Goal: Information Seeking & Learning: Learn about a topic

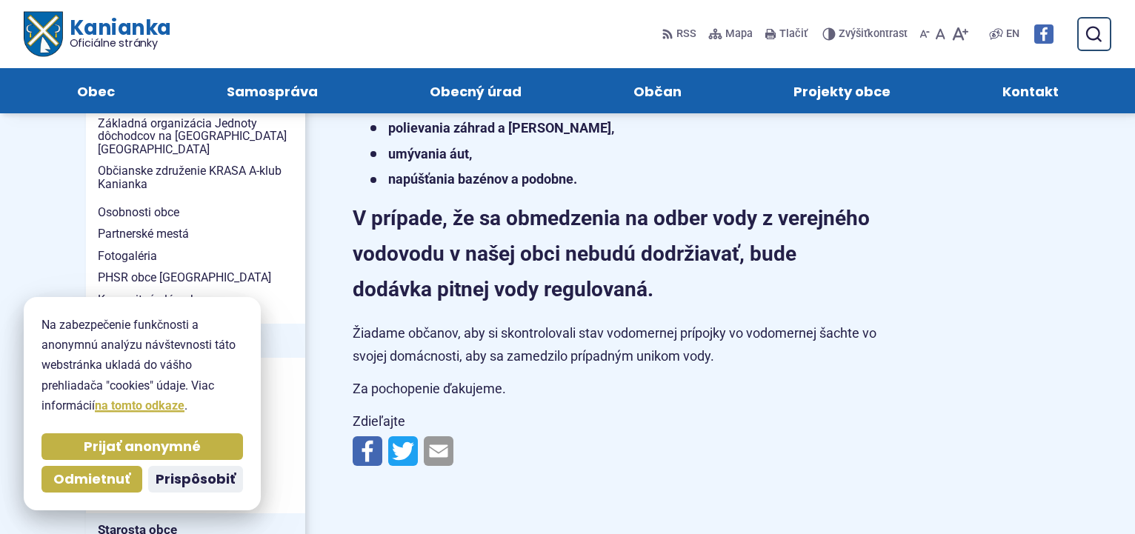
scroll to position [378, 0]
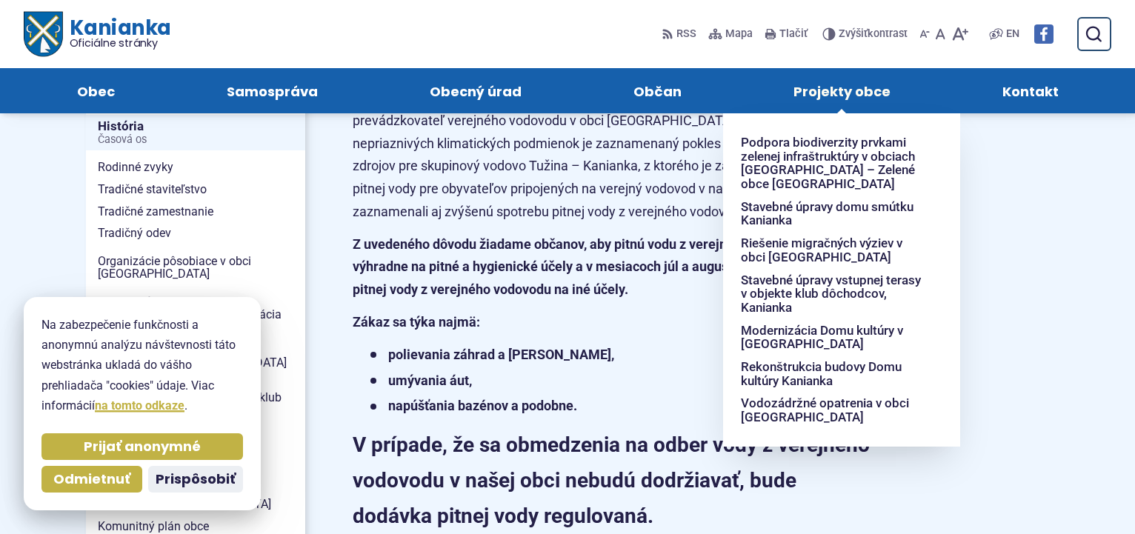
click at [842, 95] on span "Projekty obce" at bounding box center [842, 90] width 97 height 45
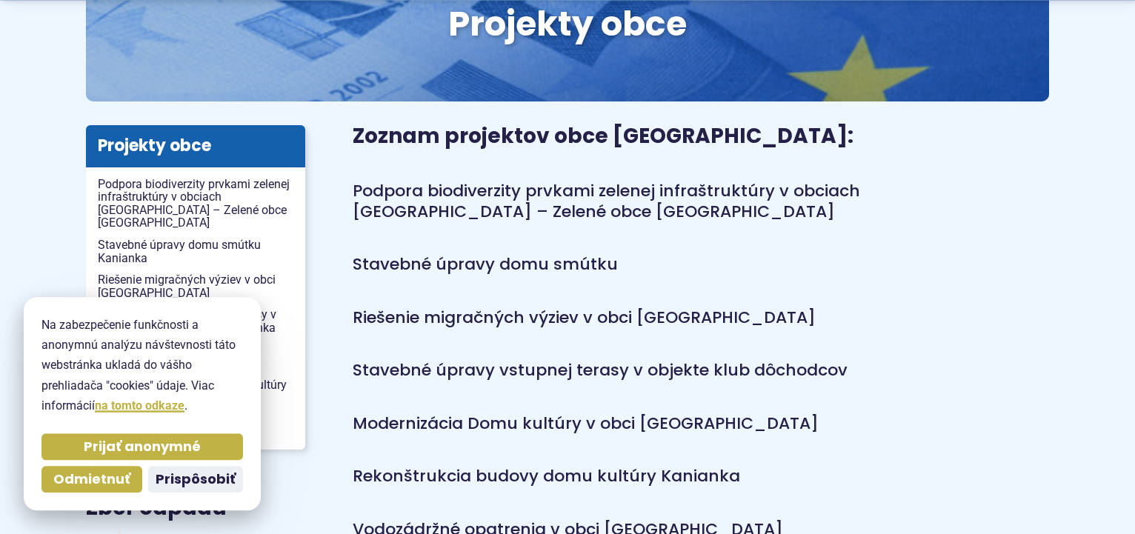
scroll to position [302, 0]
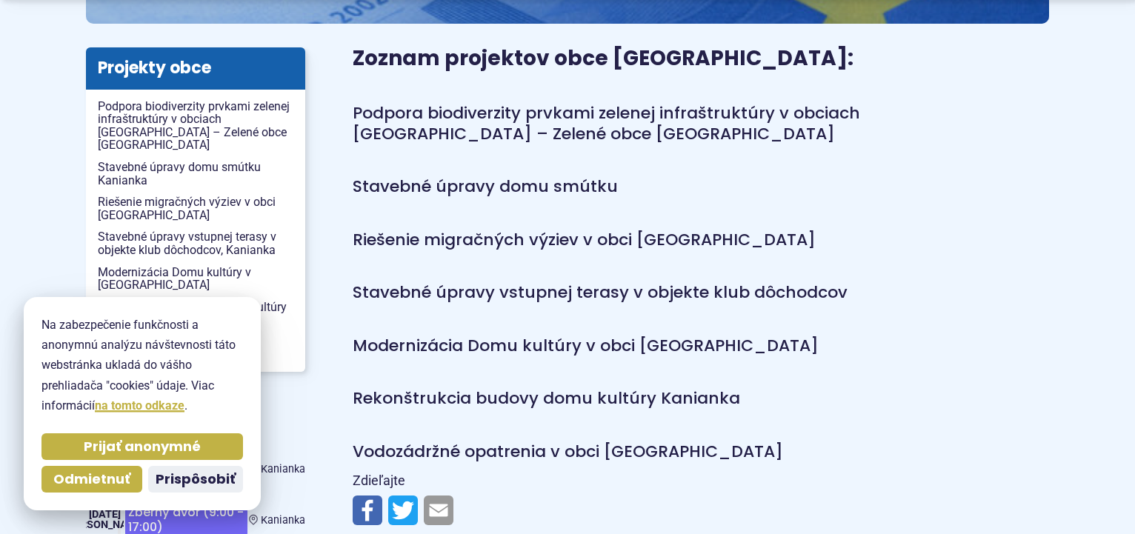
click at [566, 450] on link "Vodozádržné opatrenia v obci [GEOGRAPHIC_DATA]" at bounding box center [568, 451] width 430 height 23
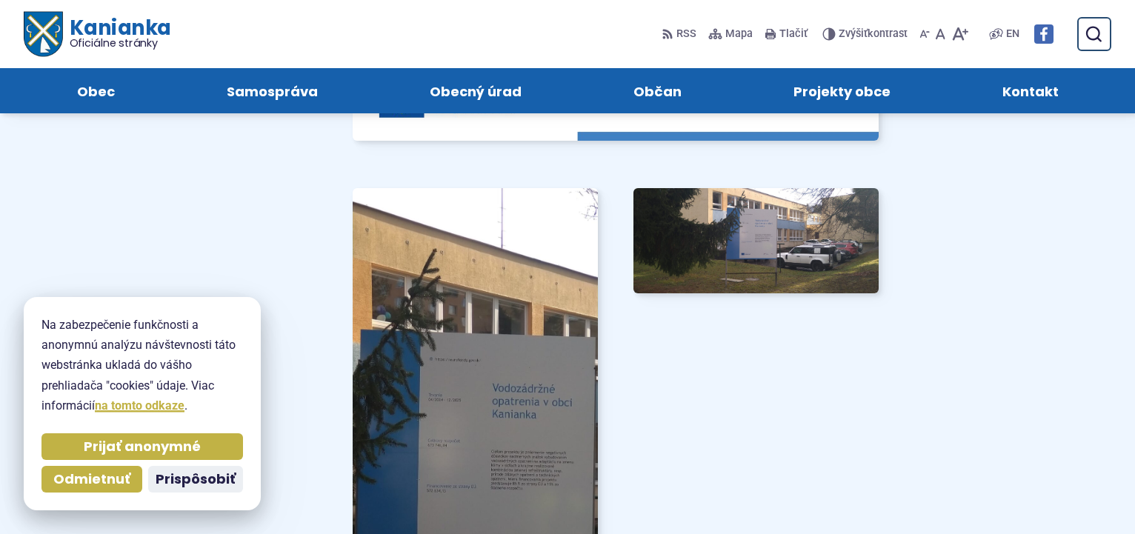
scroll to position [1058, 0]
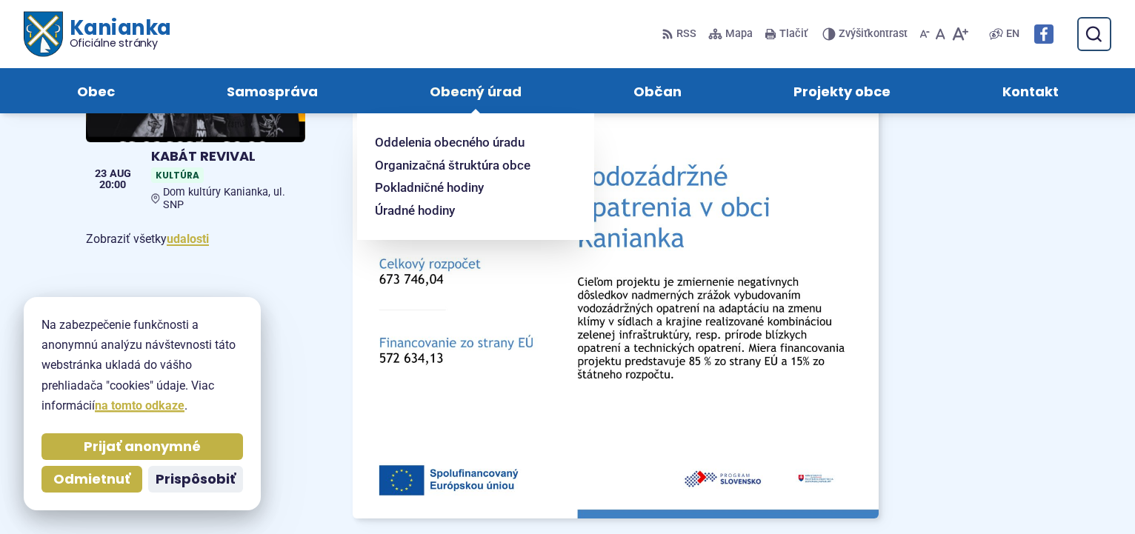
click at [506, 93] on span "Obecný úrad" at bounding box center [476, 90] width 92 height 45
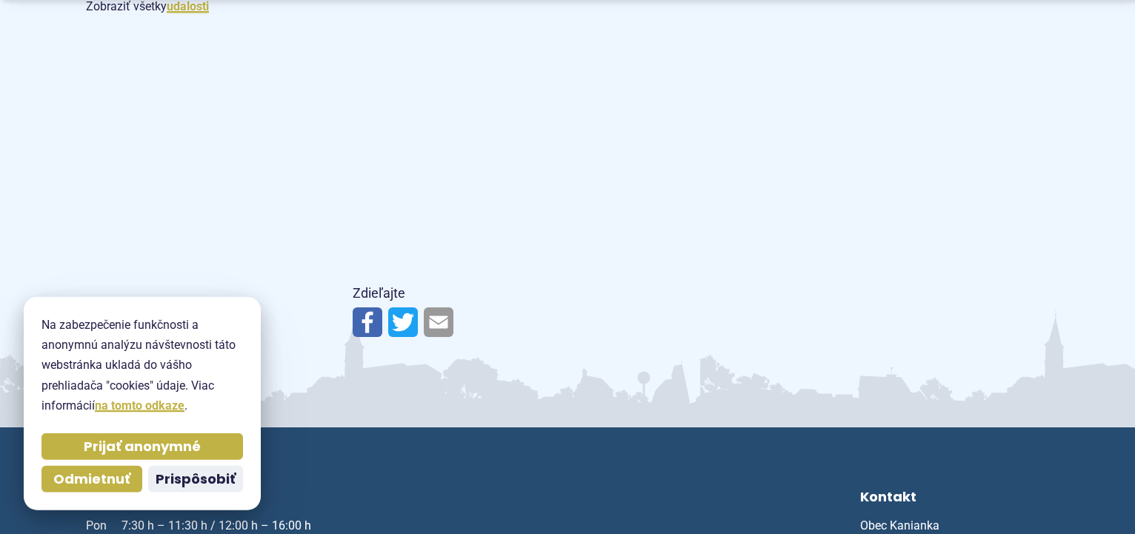
scroll to position [1134, 0]
